Goal: Information Seeking & Learning: Learn about a topic

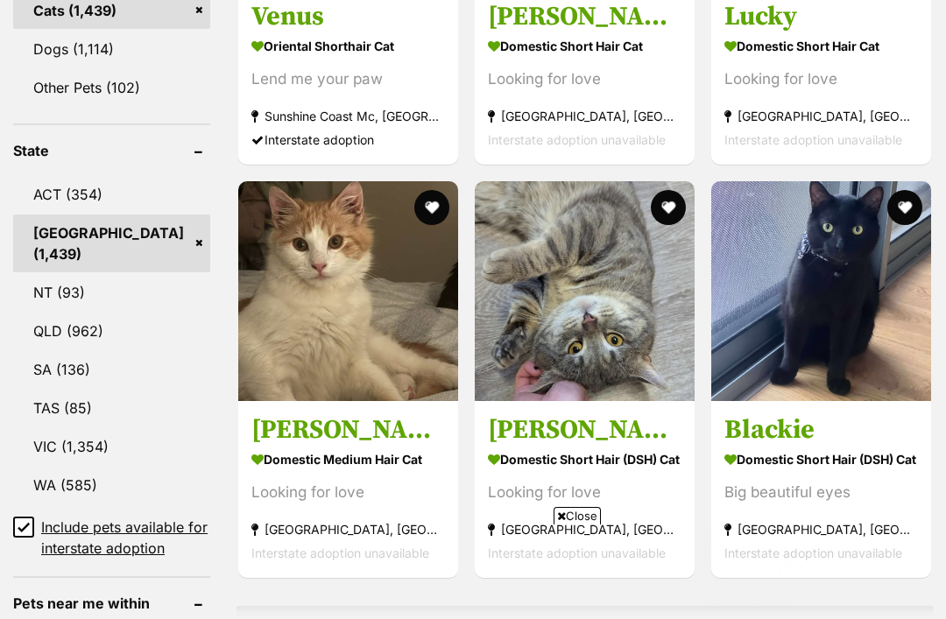
scroll to position [899, 0]
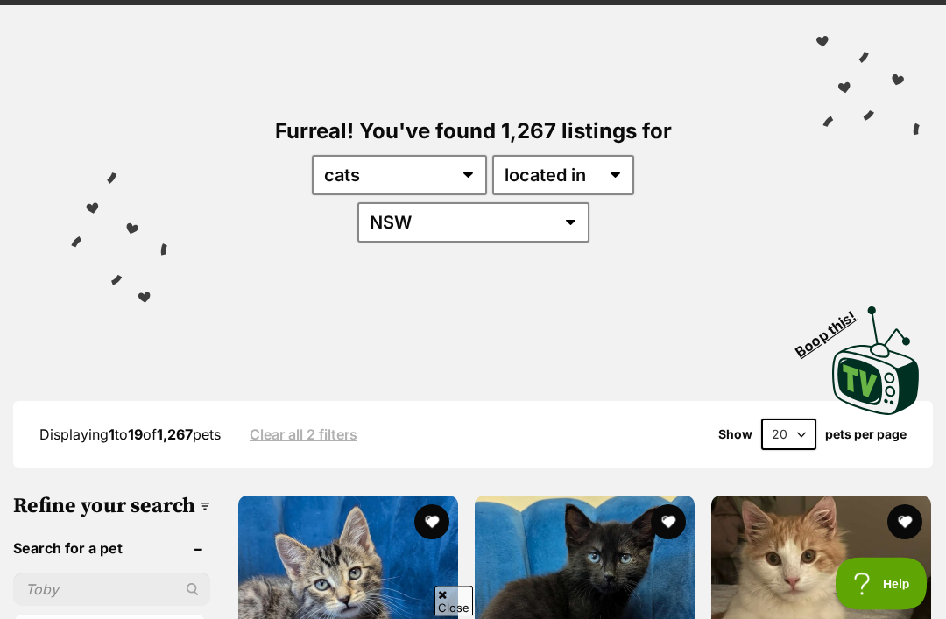
scroll to position [119, 0]
click at [800, 419] on select "20 40 60" at bounding box center [788, 435] width 55 height 32
select select "60"
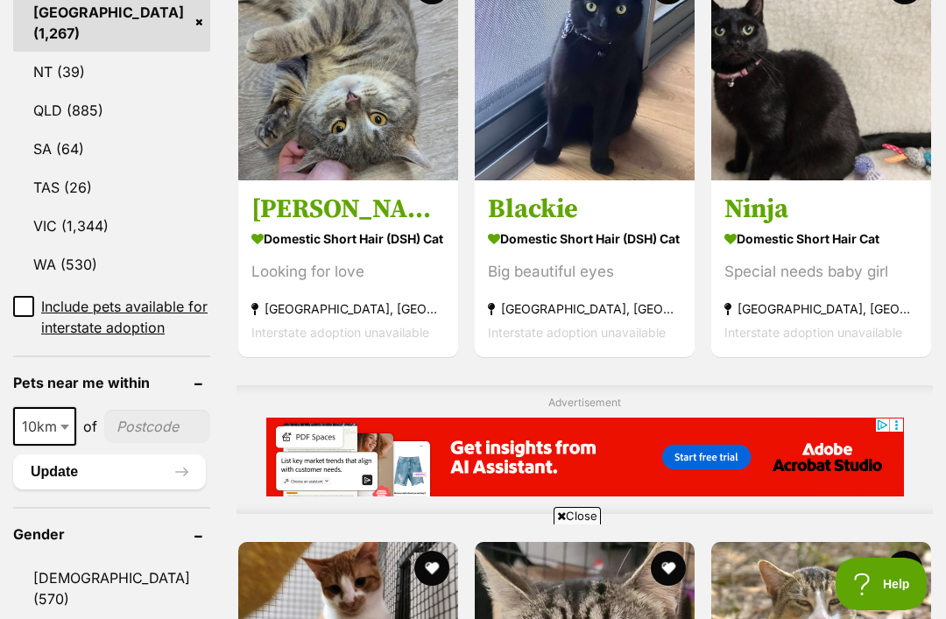
click at [58, 427] on span at bounding box center [67, 426] width 18 height 39
select select "50"
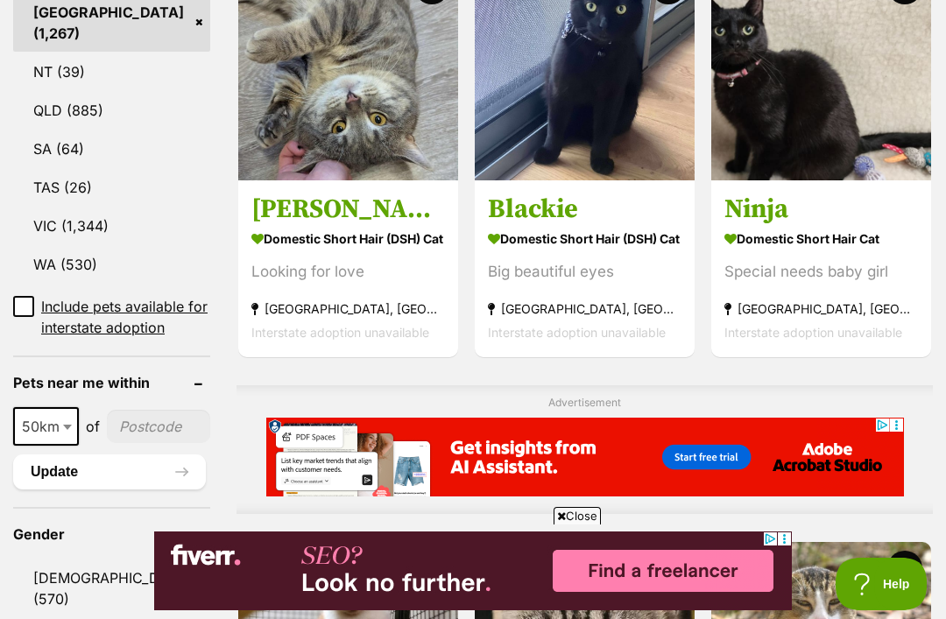
click at [130, 426] on input"] "postcode" at bounding box center [158, 426] width 103 height 33
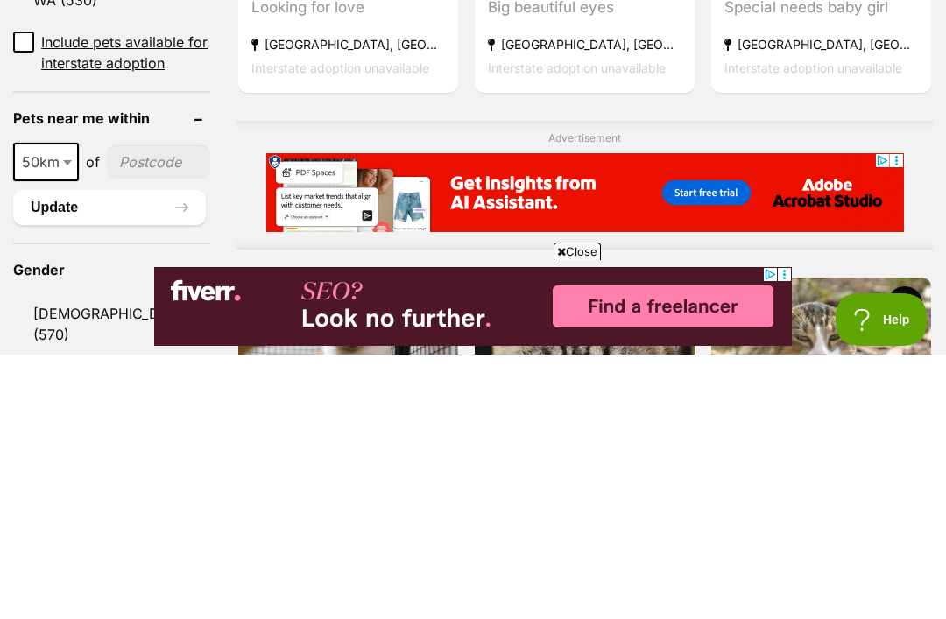
type input"] "2"
click at [236, 418] on div at bounding box center [584, 457] width 696 height 79
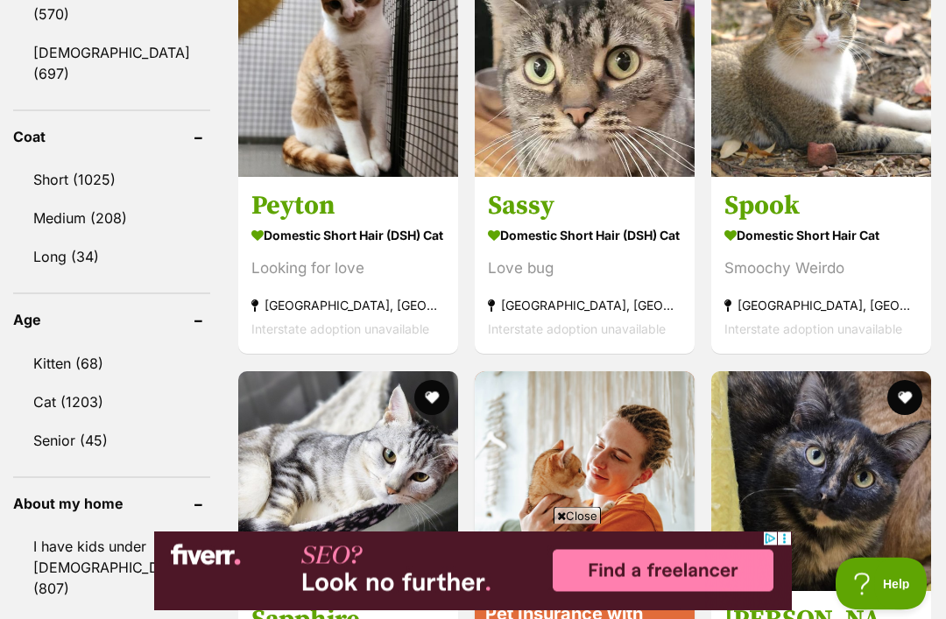
scroll to position [1653, 0]
click at [75, 384] on link "Cat (1203)" at bounding box center [111, 402] width 197 height 37
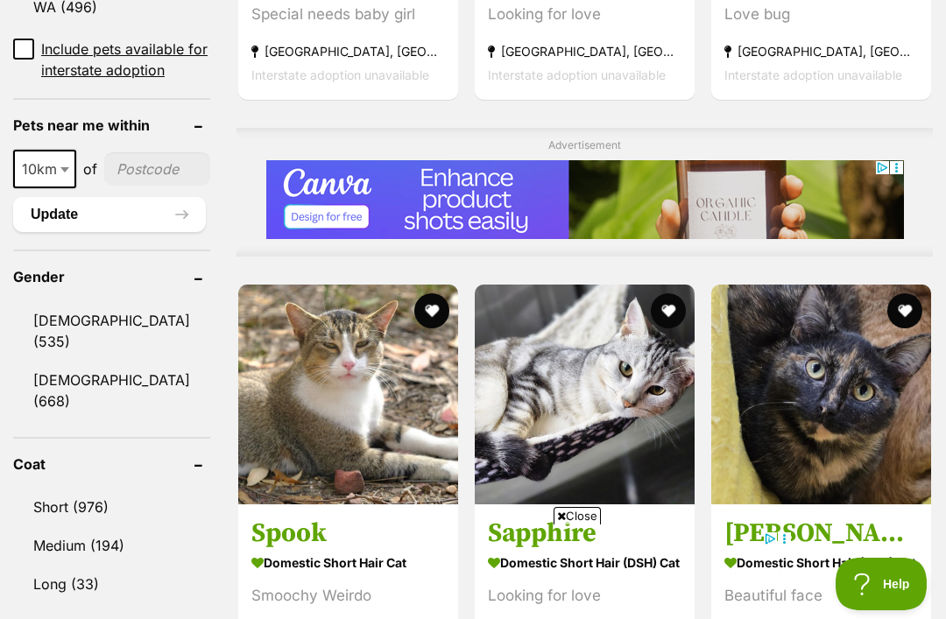
click at [60, 168] on b at bounding box center [64, 169] width 9 height 5
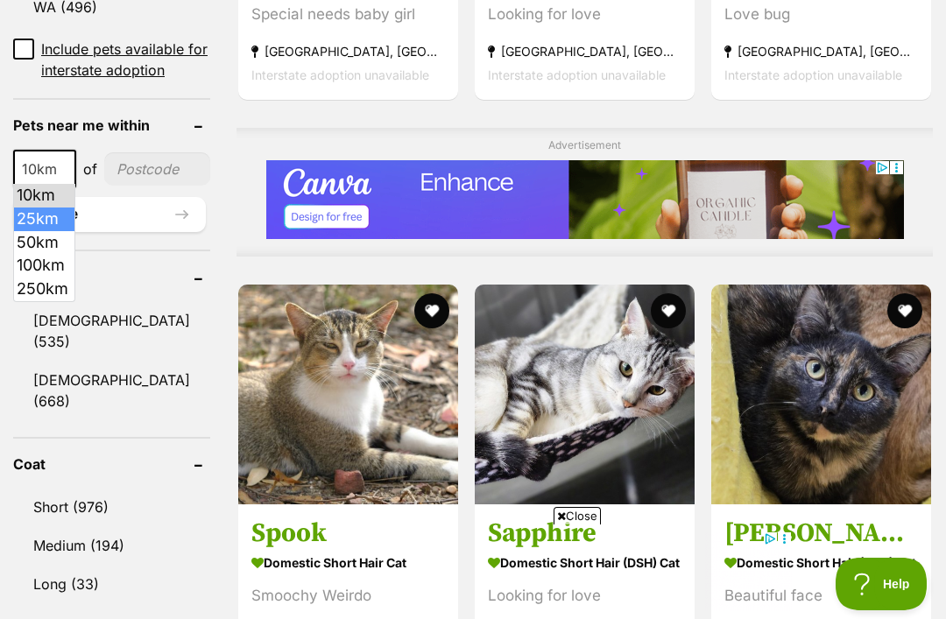
select select "25"
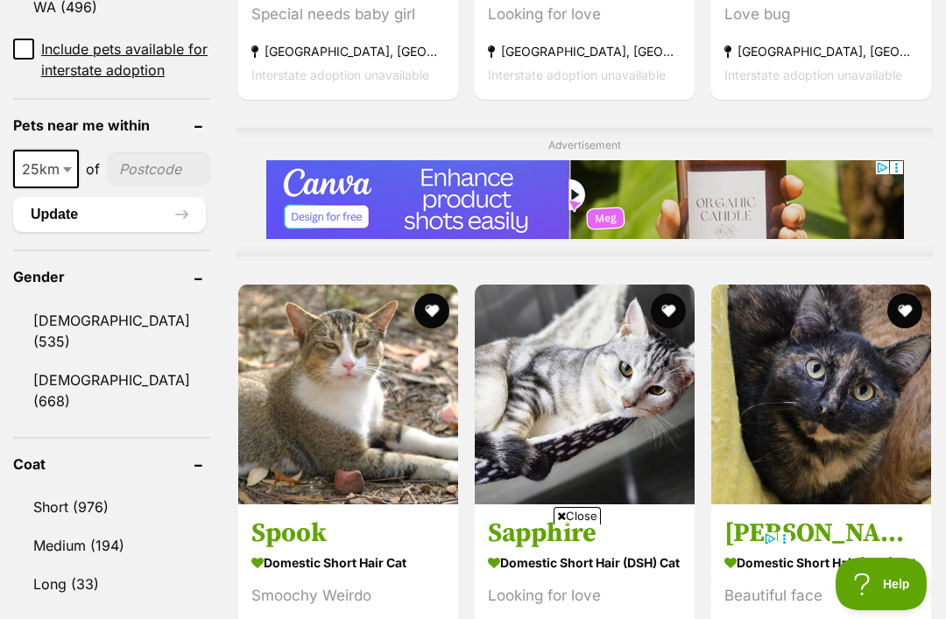
click at [129, 173] on input"] "postcode" at bounding box center [158, 168] width 103 height 33
type input"] "2016"
click at [104, 218] on button "Update" at bounding box center [109, 214] width 193 height 35
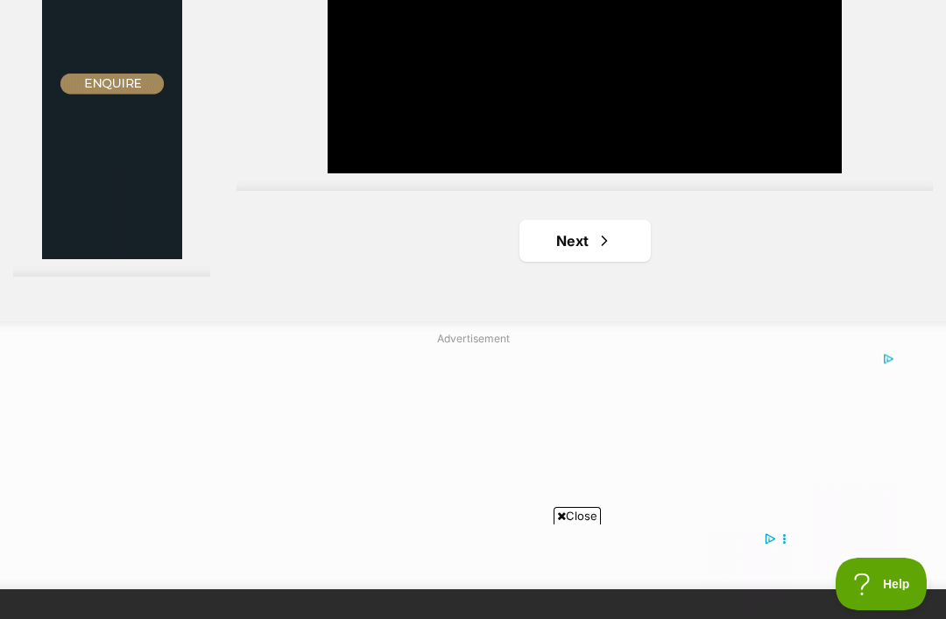
click at [605, 251] on span "Next page" at bounding box center [605, 240] width 18 height 21
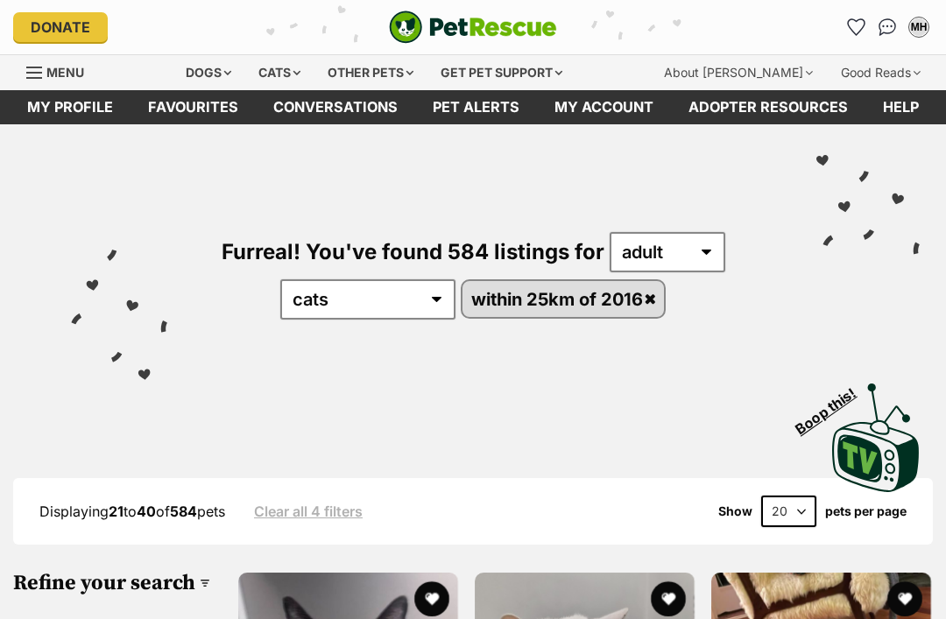
click at [800, 505] on select "20 40 60" at bounding box center [788, 512] width 55 height 32
select select "60"
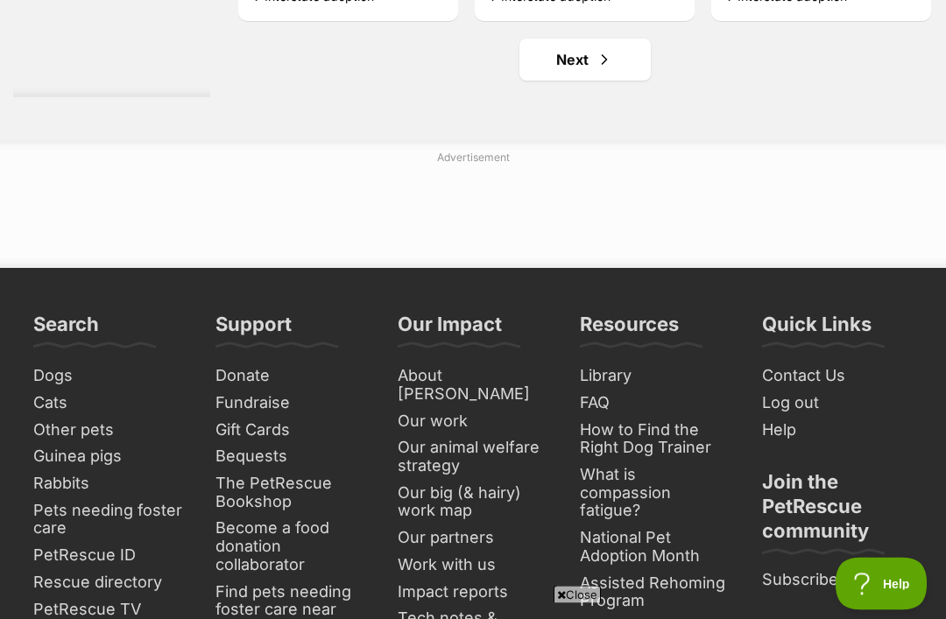
scroll to position [10304, 0]
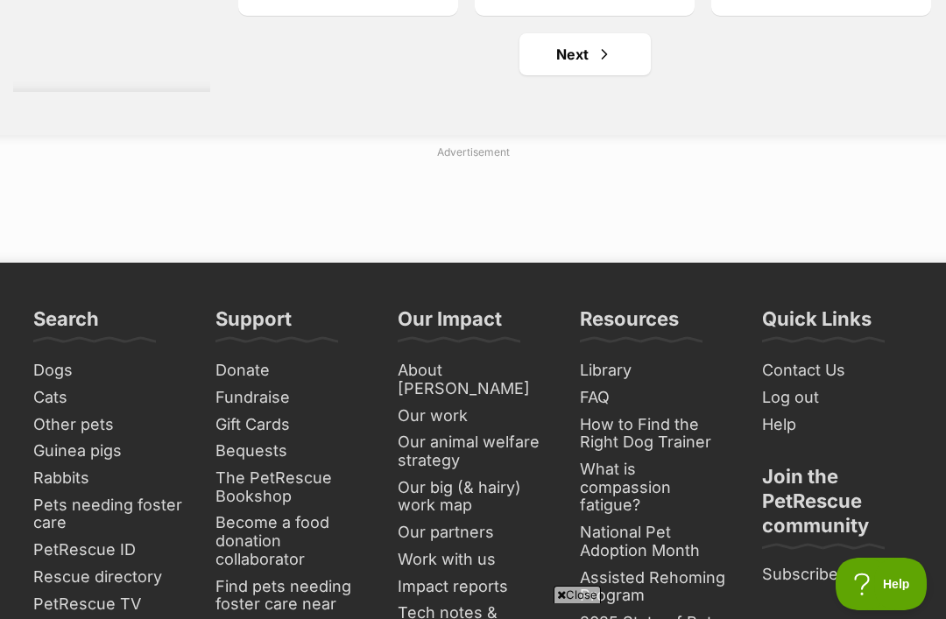
click at [602, 65] on span "Next page" at bounding box center [605, 54] width 18 height 21
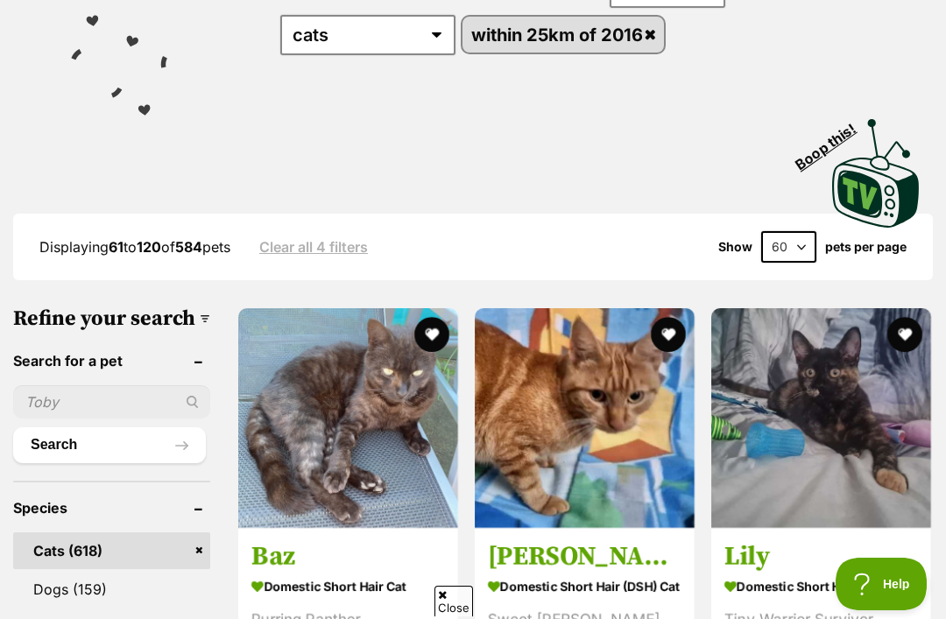
click at [70, 419] on input "text" at bounding box center [111, 401] width 197 height 33
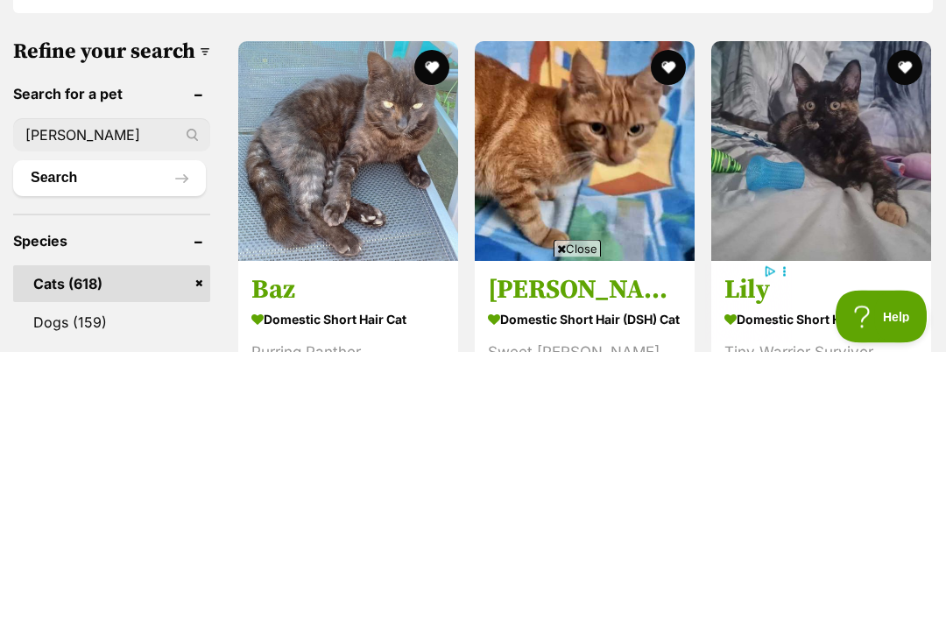
type input "[PERSON_NAME]"
click at [133, 428] on button "Search" at bounding box center [109, 445] width 193 height 35
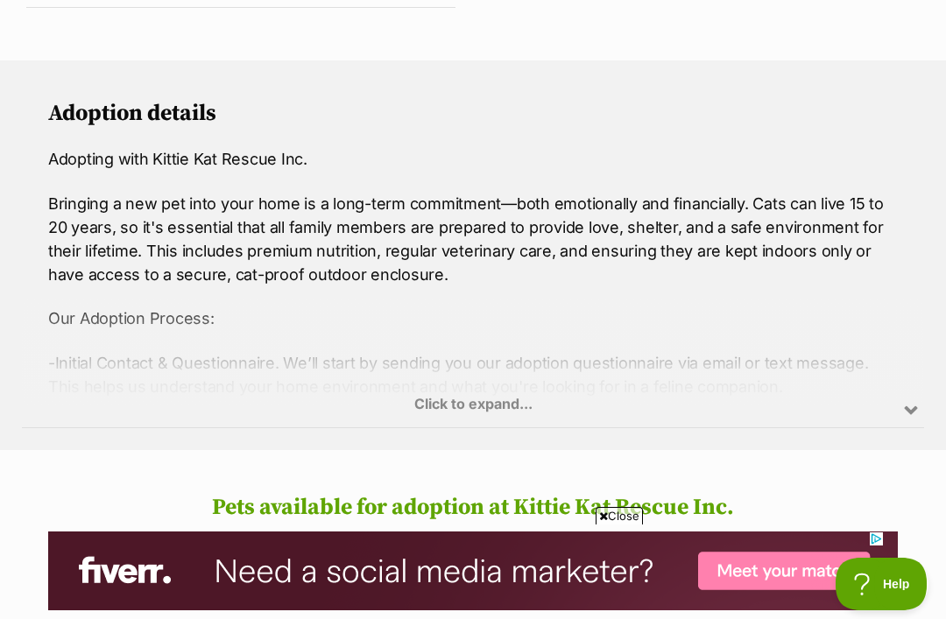
scroll to position [1244, 0]
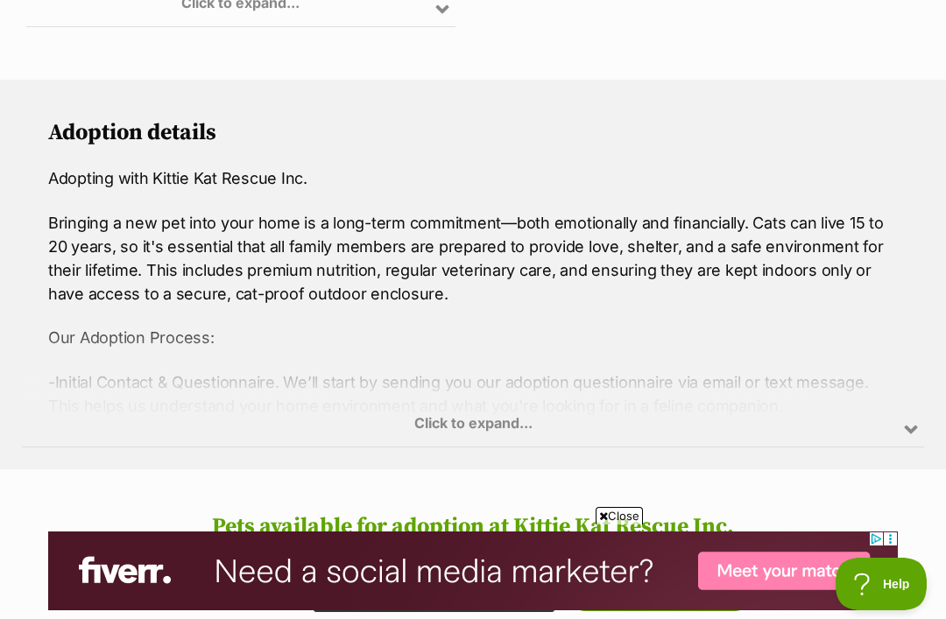
click at [508, 424] on div "Click to expand..." at bounding box center [473, 378] width 902 height 137
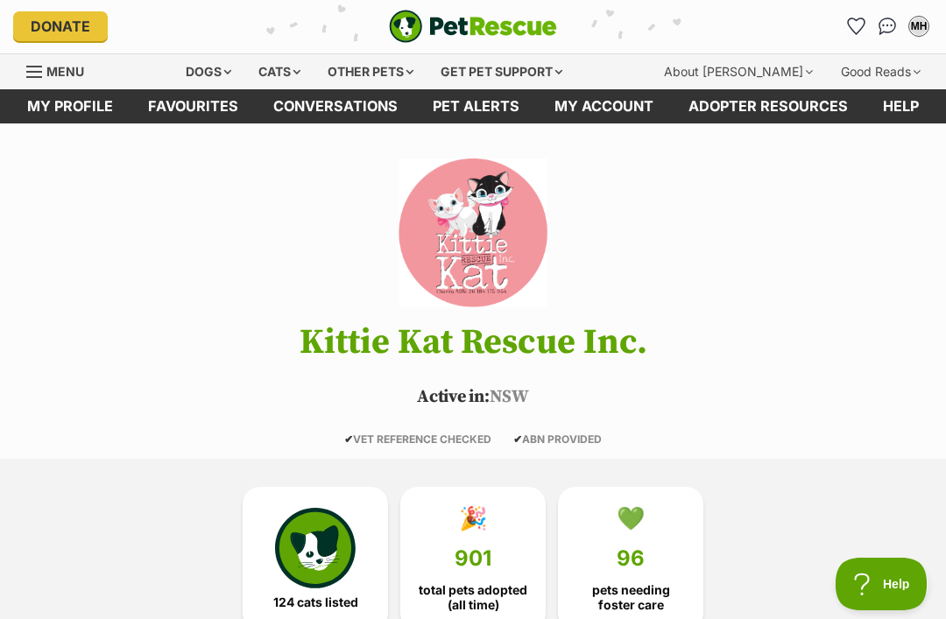
scroll to position [0, 0]
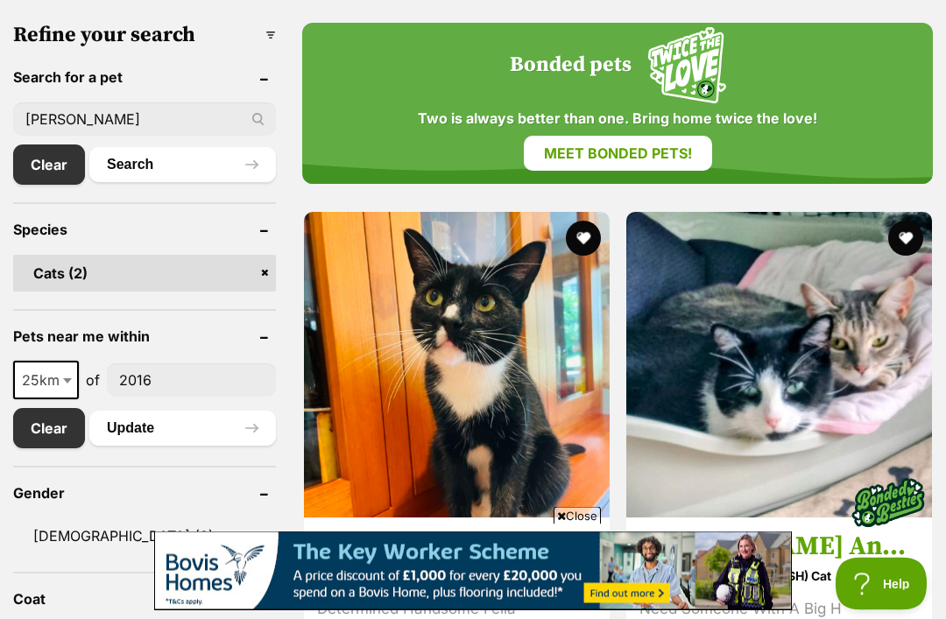
scroll to position [590, 0]
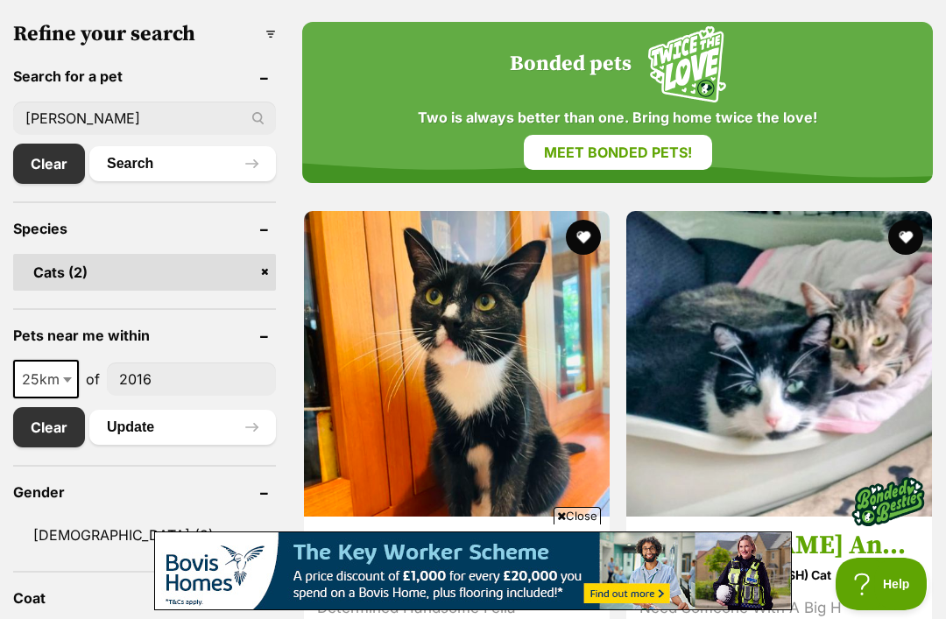
click at [50, 161] on link "Clear" at bounding box center [49, 164] width 72 height 40
